Goal: Task Accomplishment & Management: Complete application form

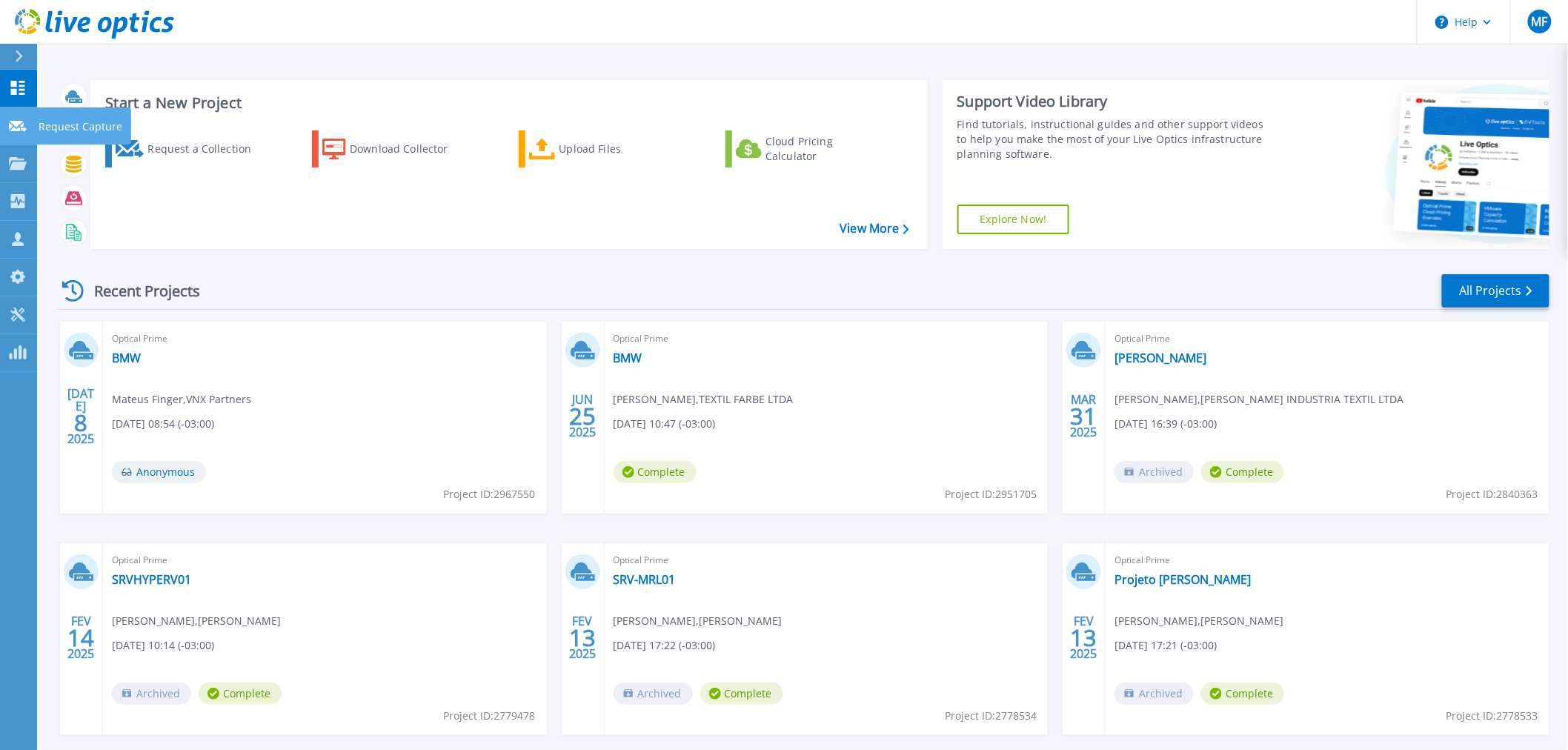
click at [12, 121] on icon at bounding box center [18, 126] width 18 height 11
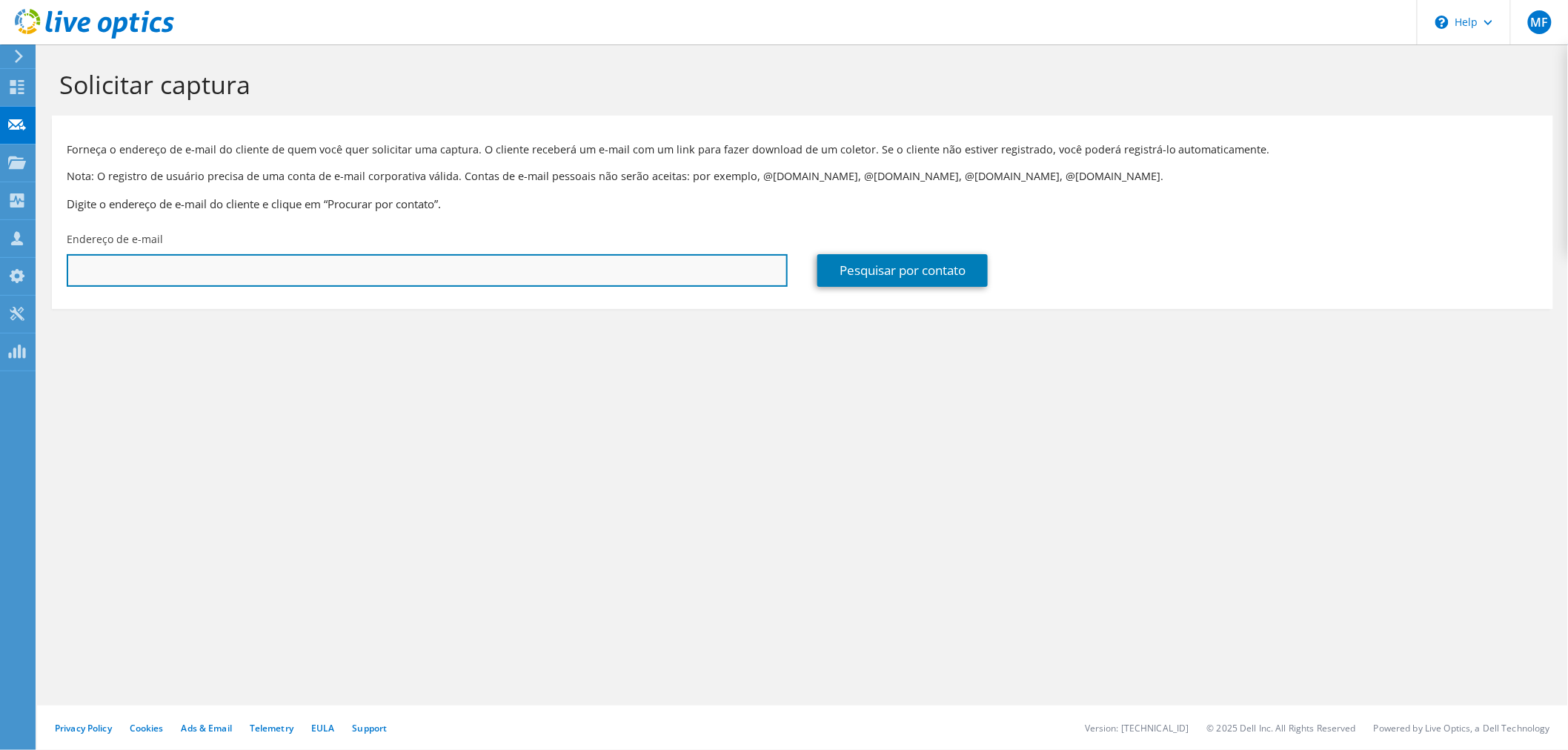
click at [265, 265] on input "text" at bounding box center [427, 270] width 721 height 32
paste input "687733"
type input "6"
click at [247, 261] on input "text" at bounding box center [427, 270] width 721 height 32
paste input "[PERSON_NAME] do [PERSON_NAME] <[PERSON_NAME][EMAIL_ADDRESS][PERSON_NAME][DOMAI…"
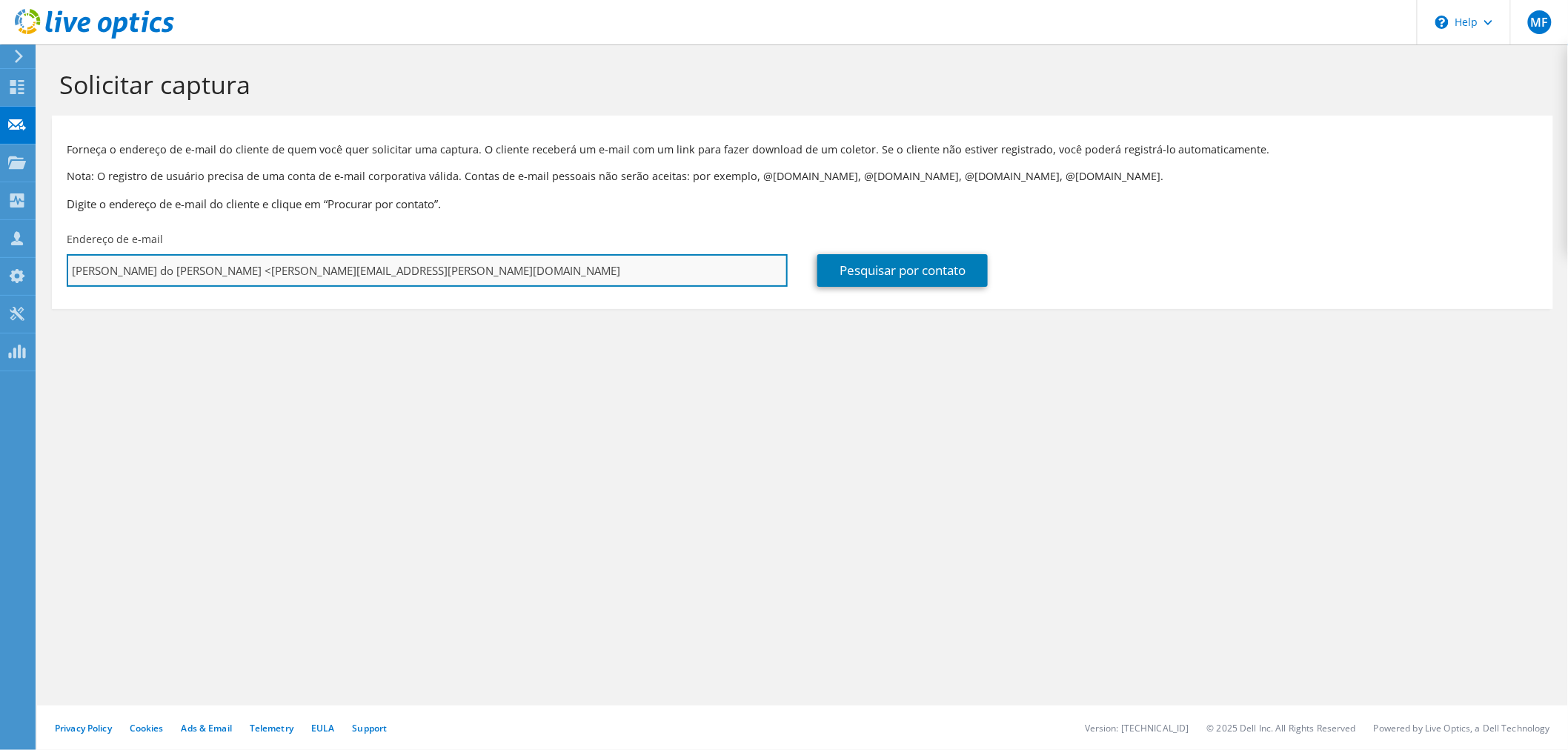
click at [240, 271] on input "[PERSON_NAME] do [PERSON_NAME] <[PERSON_NAME][EMAIL_ADDRESS][PERSON_NAME][DOMAI…" at bounding box center [427, 270] width 721 height 32
click at [337, 261] on input "[PERSON_NAME][EMAIL_ADDRESS][PERSON_NAME][DOMAIN_NAME]" at bounding box center [427, 270] width 721 height 32
type input "[PERSON_NAME][EMAIL_ADDRESS][PERSON_NAME][DOMAIN_NAME]"
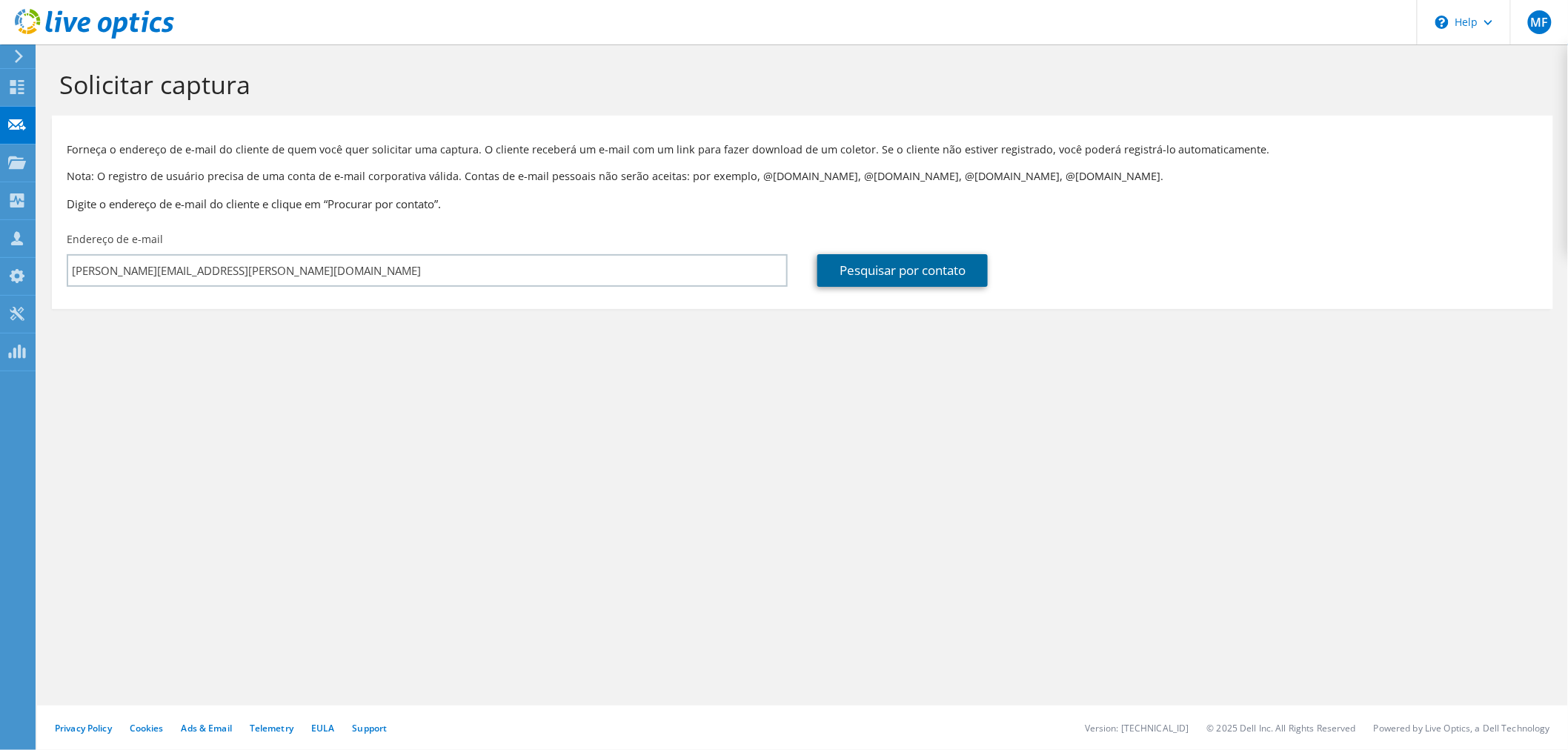
click at [863, 286] on link "Pesquisar por contato" at bounding box center [903, 270] width 170 height 32
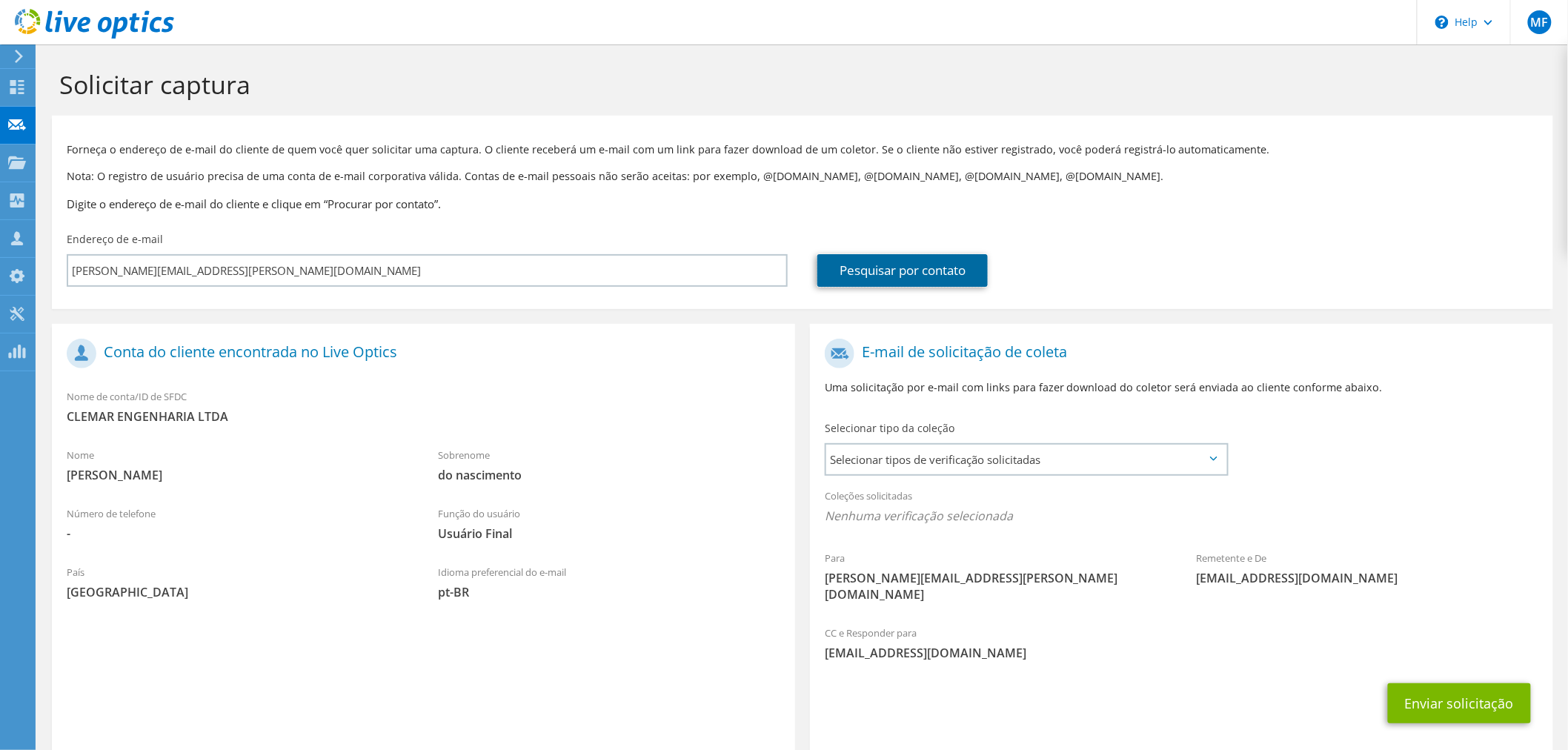
scroll to position [62, 0]
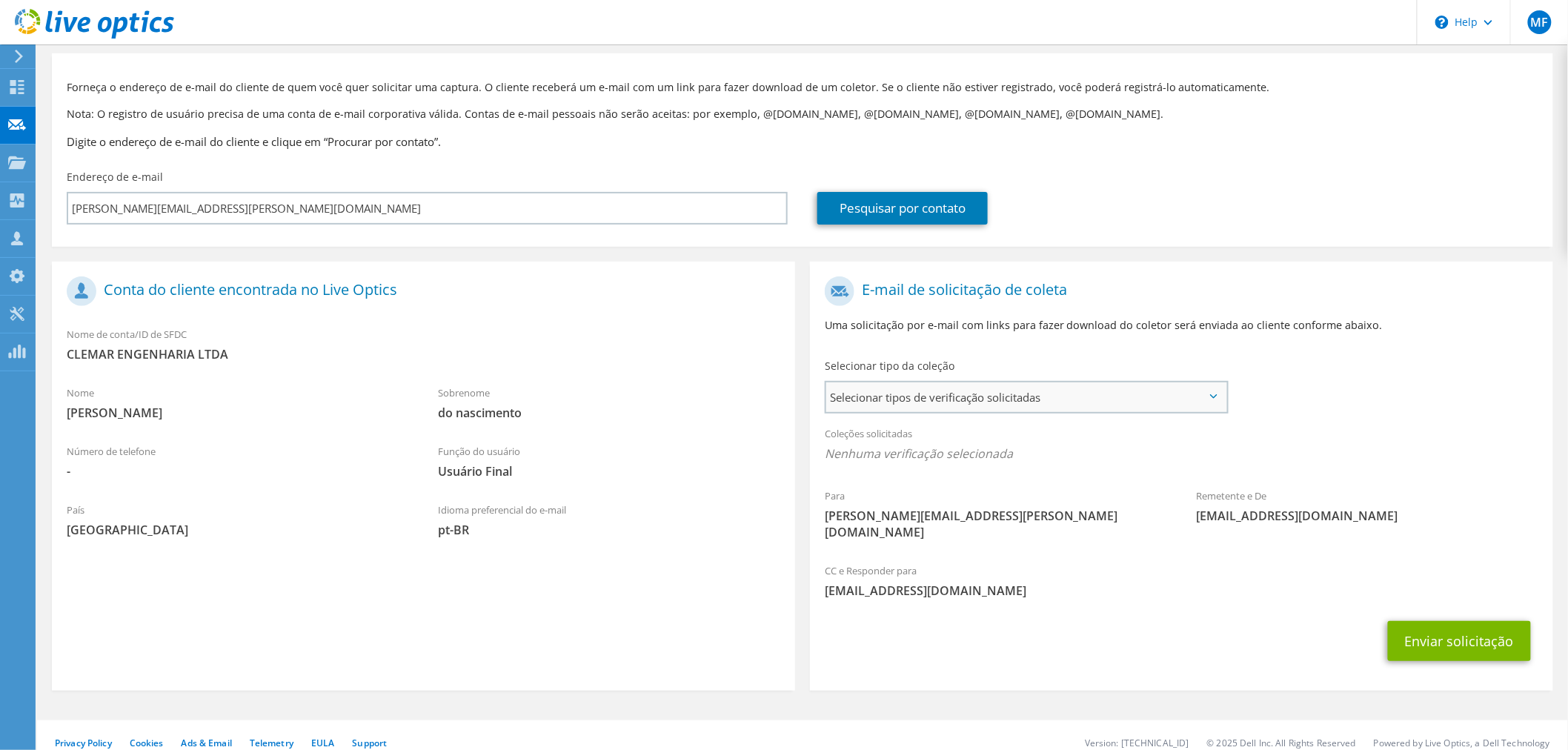
click at [980, 396] on span "Selecionar tipos de verificação solicitadas" at bounding box center [1027, 397] width 400 height 29
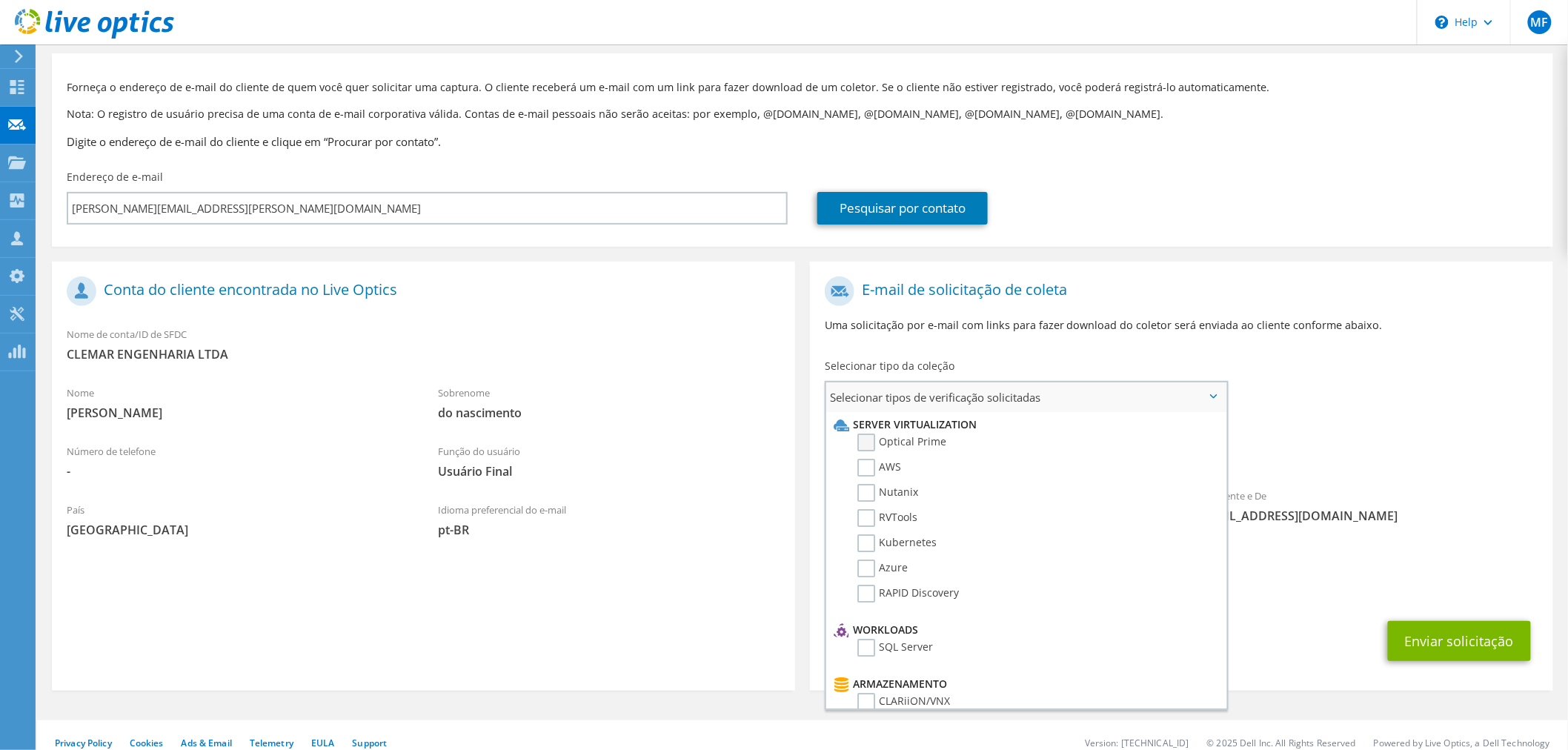
click at [903, 444] on label "Optical Prime" at bounding box center [901, 442] width 89 height 18
click at [0, 0] on input "Optical Prime" at bounding box center [0, 0] width 0 height 0
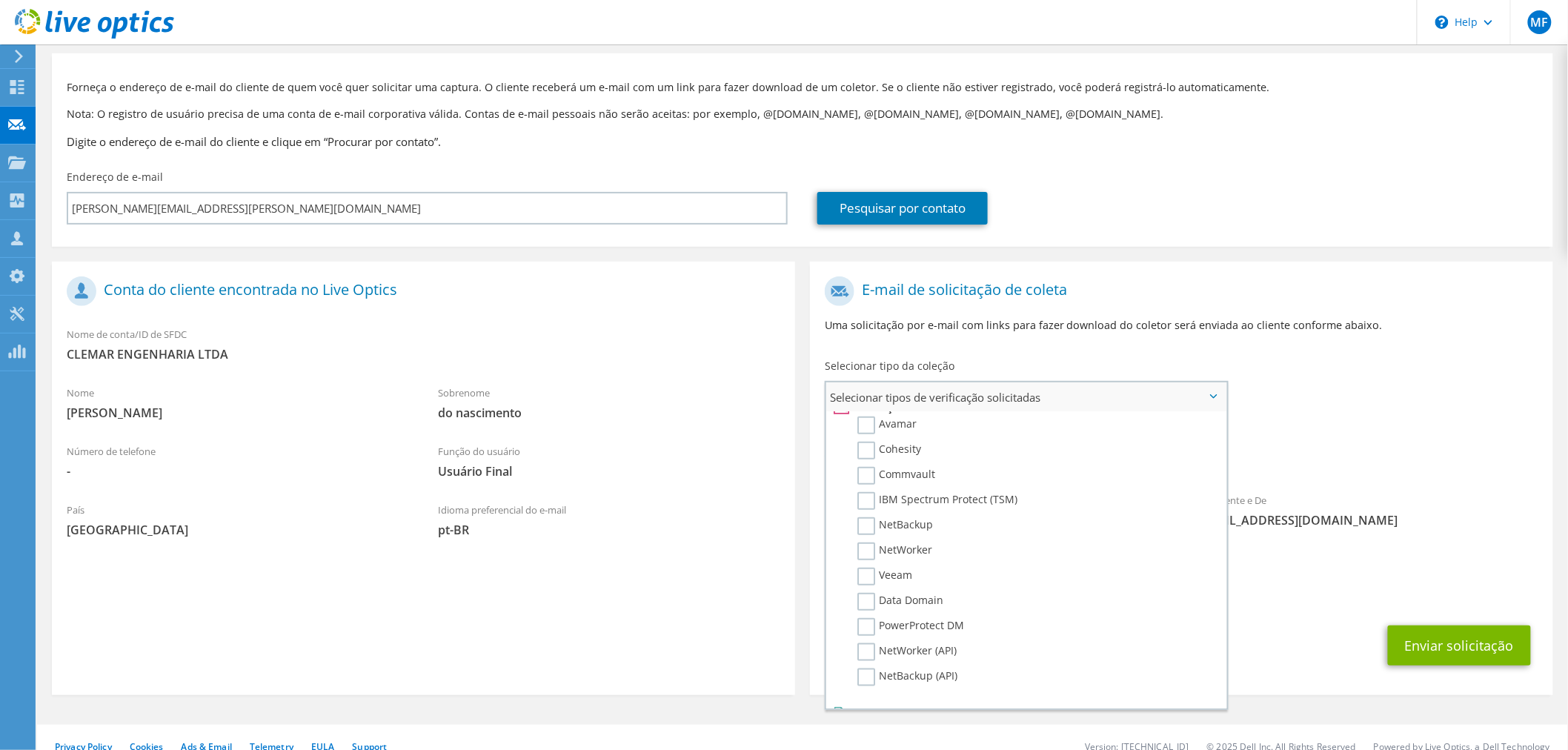
scroll to position [660, 0]
click at [1355, 428] on div "Coleções solicitadas Nenhuma verificação selecionada Optical Prime" at bounding box center [1181, 447] width 743 height 59
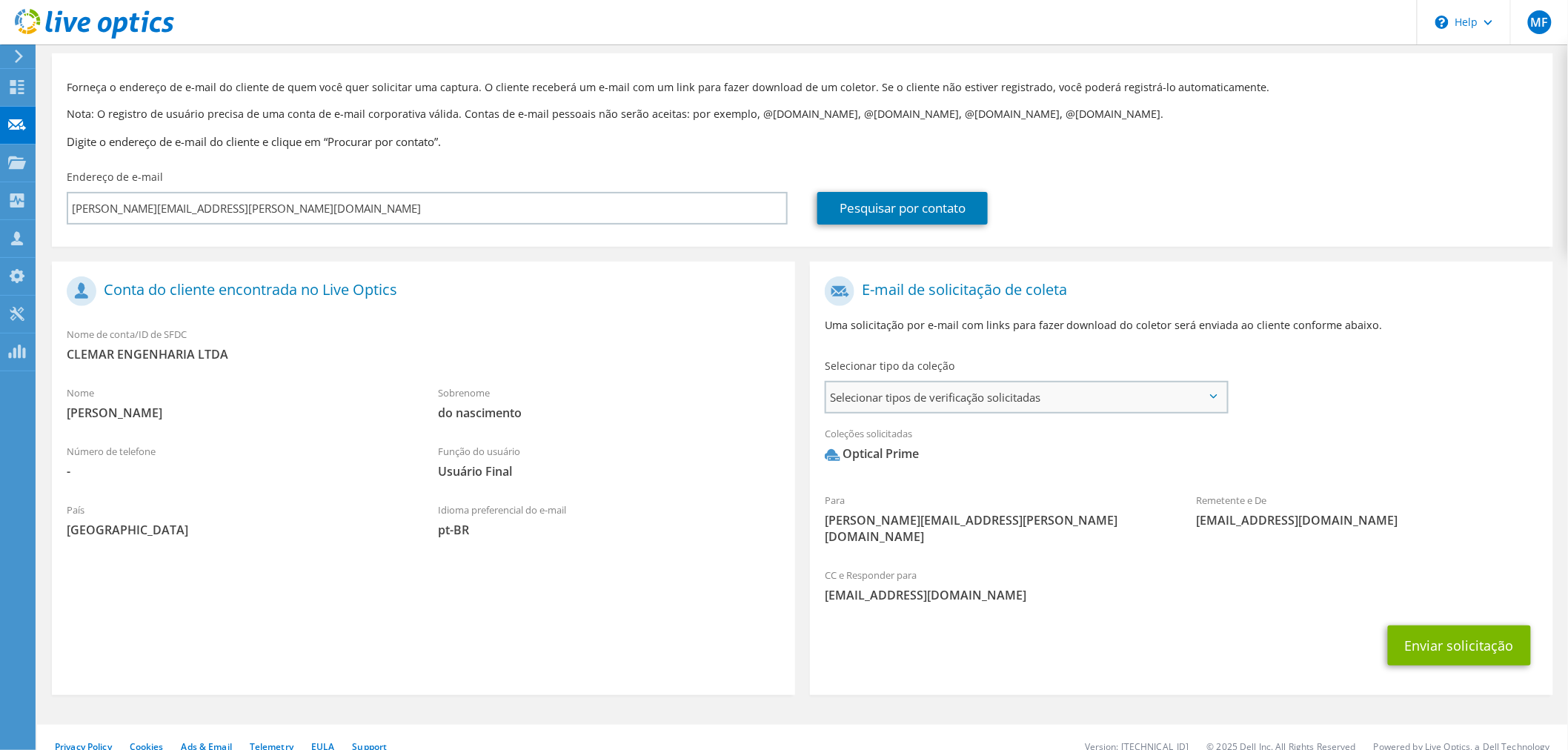
click at [974, 395] on span "Selecionar tipos de verificação solicitadas" at bounding box center [1027, 397] width 400 height 29
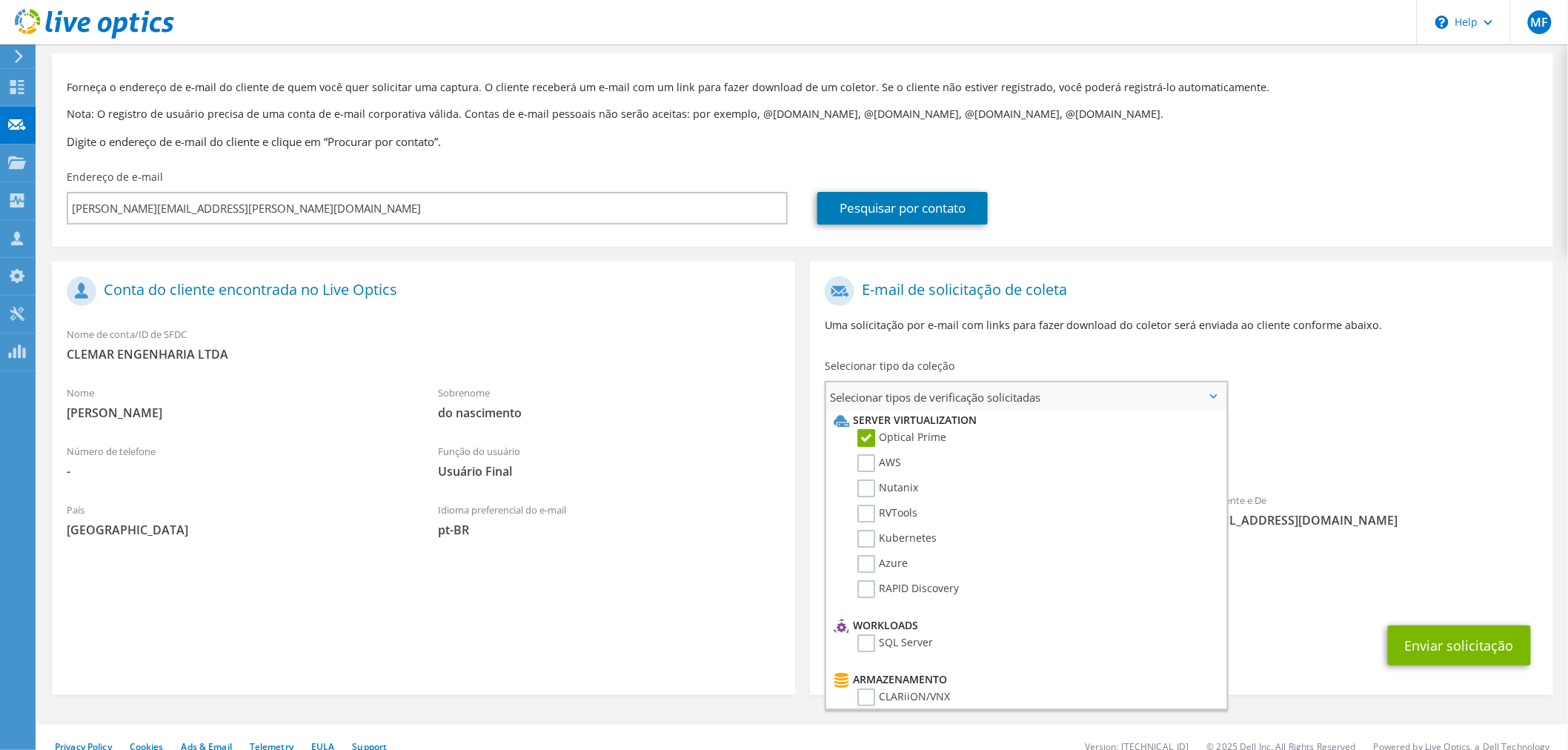
scroll to position [0, 0]
click at [1281, 447] on span "Optical Prime" at bounding box center [1181, 457] width 714 height 25
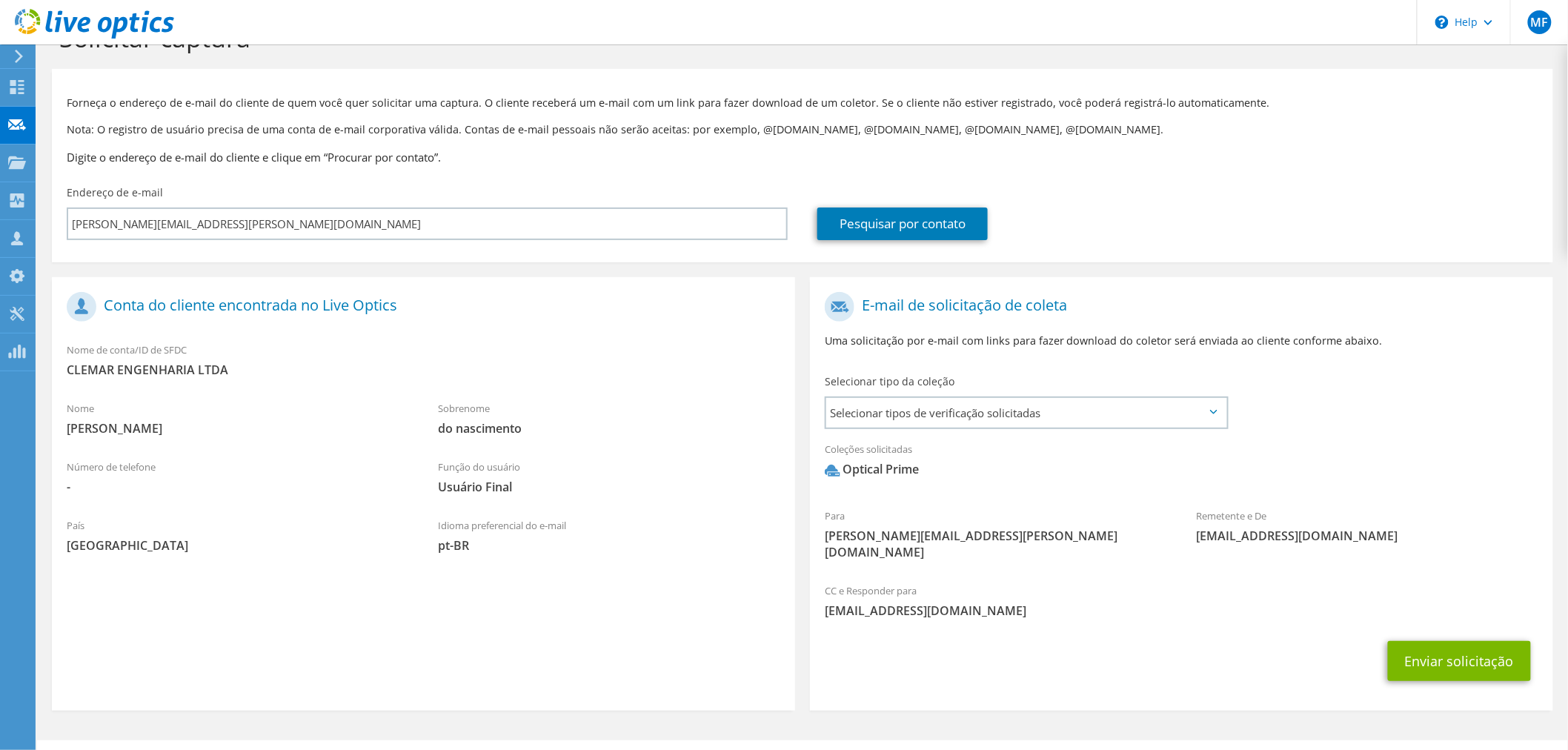
scroll to position [67, 0]
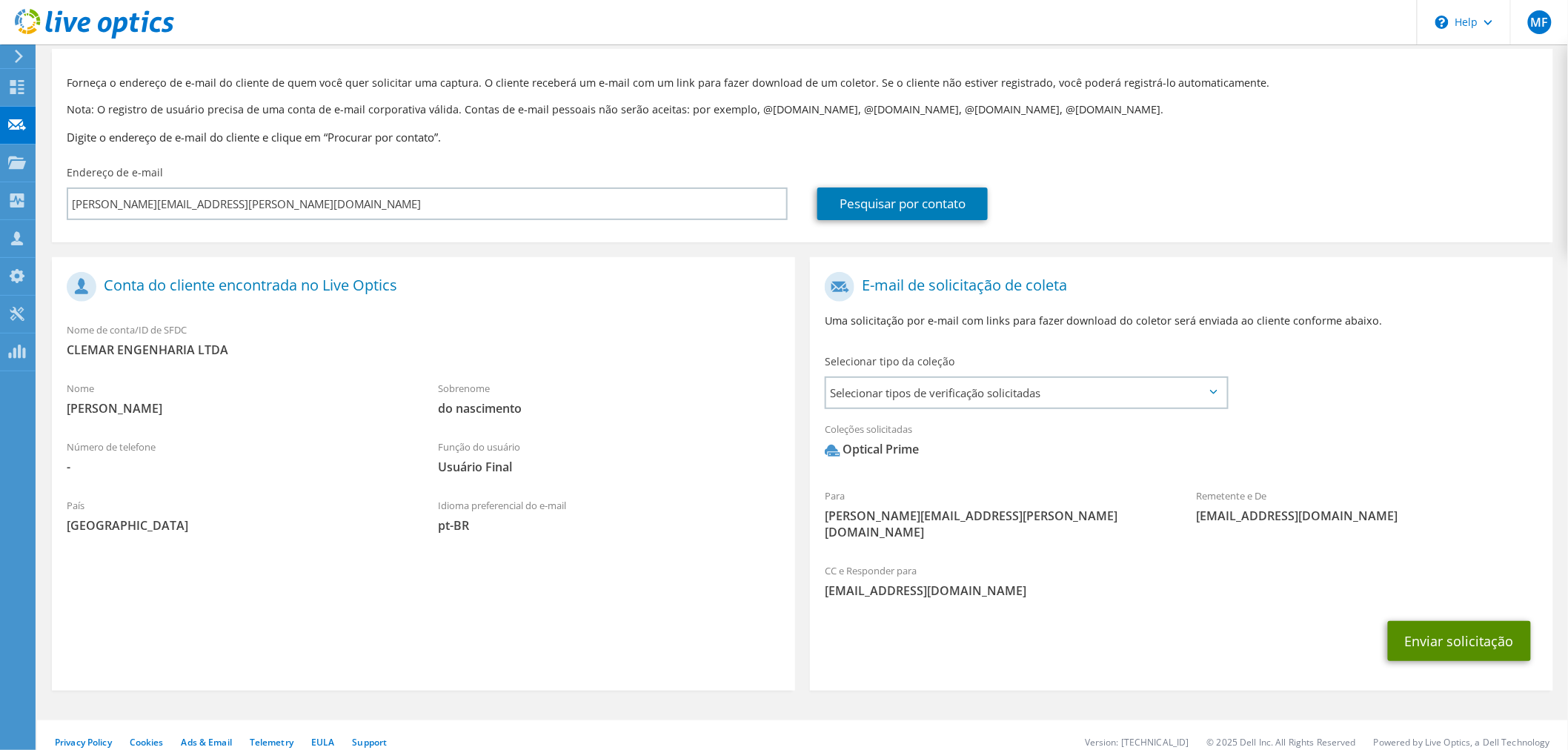
click at [1457, 635] on button "Enviar solicitação" at bounding box center [1460, 641] width 143 height 40
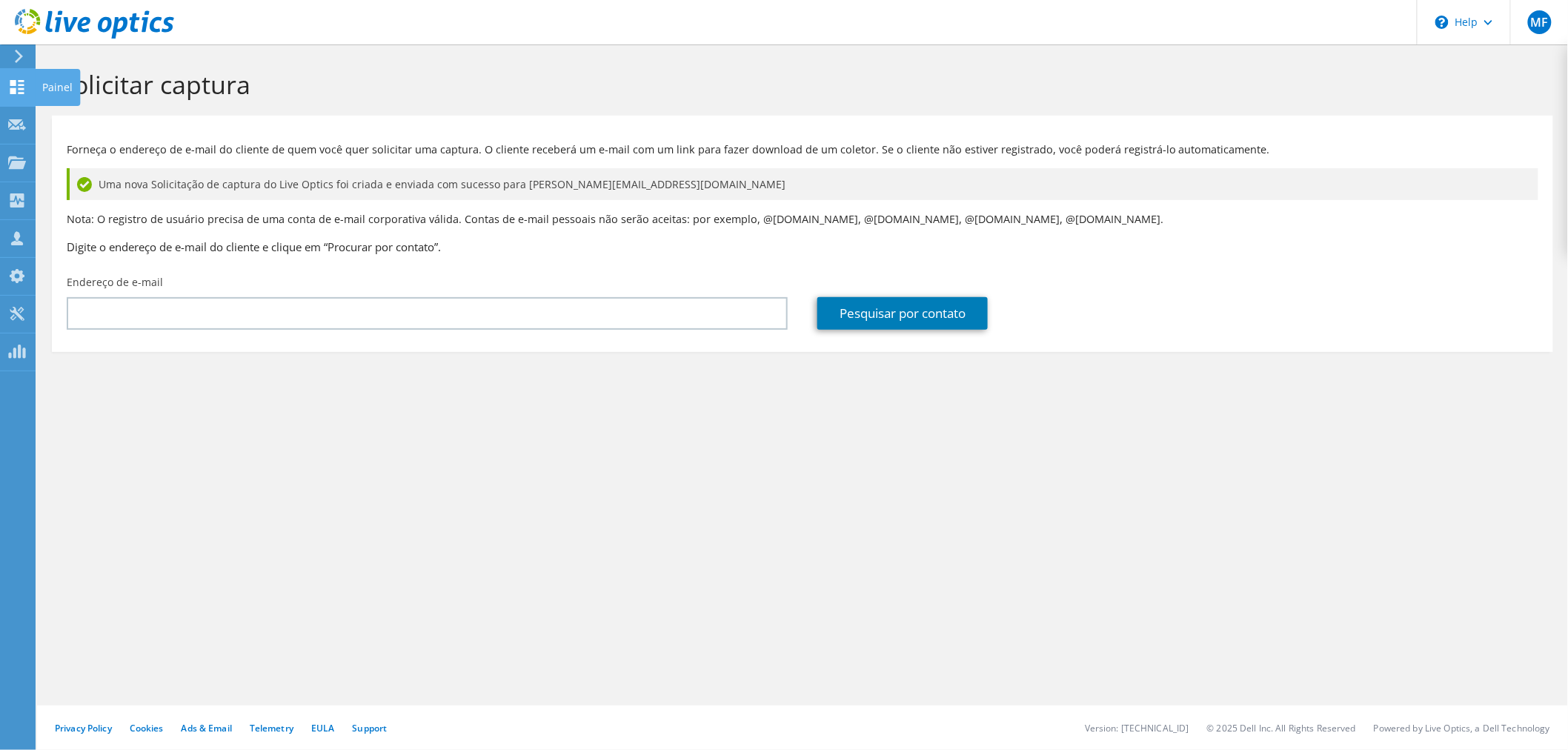
click at [18, 88] on use at bounding box center [17, 87] width 14 height 14
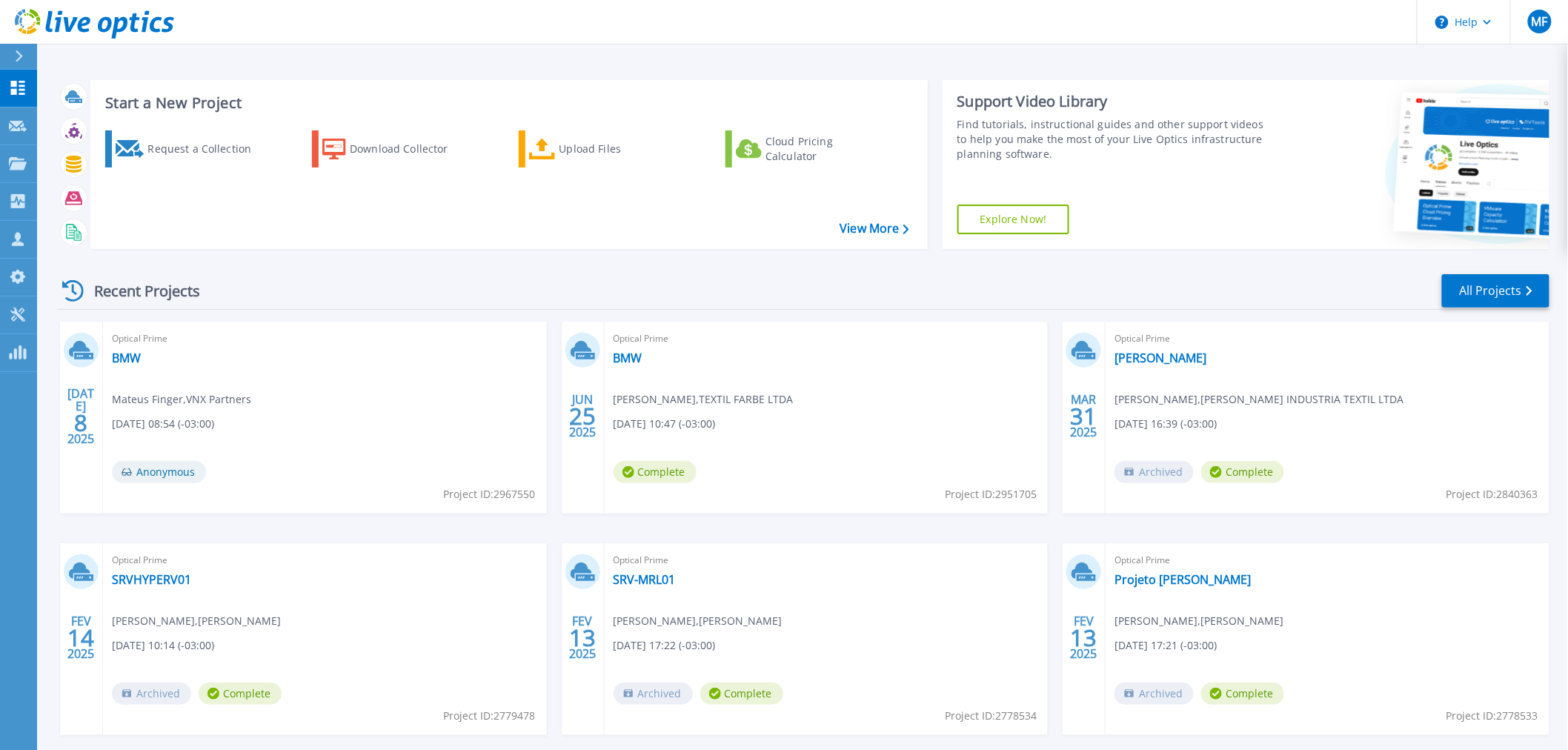
click at [467, 269] on div "Recent Projects All Projects JUL 8 2025 Optical Prime BMW Mateus Finger , VNX P…" at bounding box center [803, 519] width 1493 height 516
